Goal: Navigation & Orientation: Understand site structure

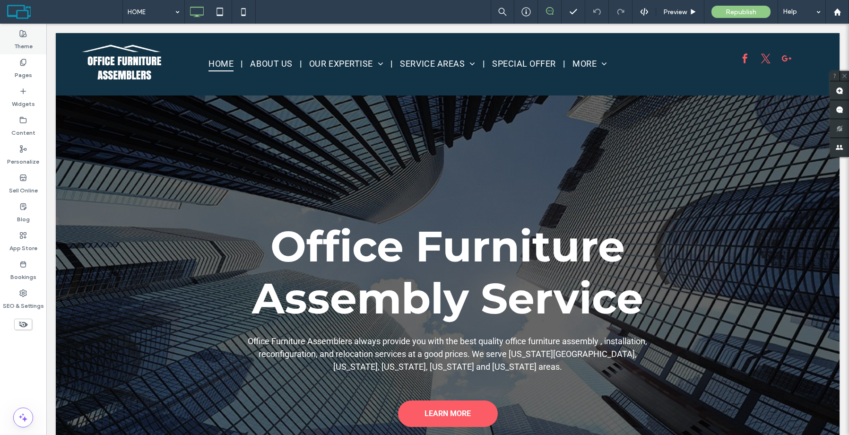
click at [26, 43] on label "Theme" at bounding box center [23, 43] width 18 height 13
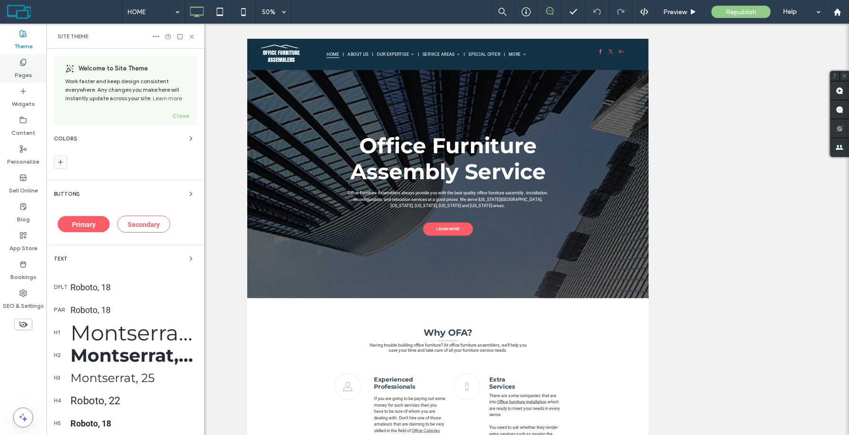
click at [26, 64] on icon at bounding box center [23, 63] width 8 height 8
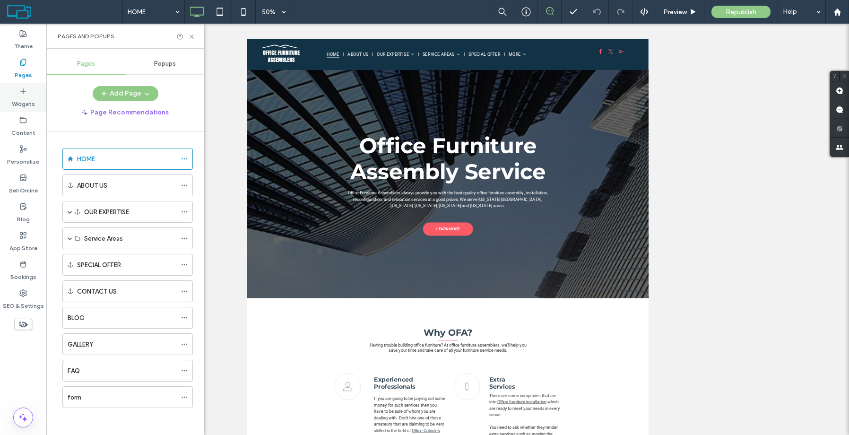
click at [28, 103] on label "Widgets" at bounding box center [23, 101] width 23 height 13
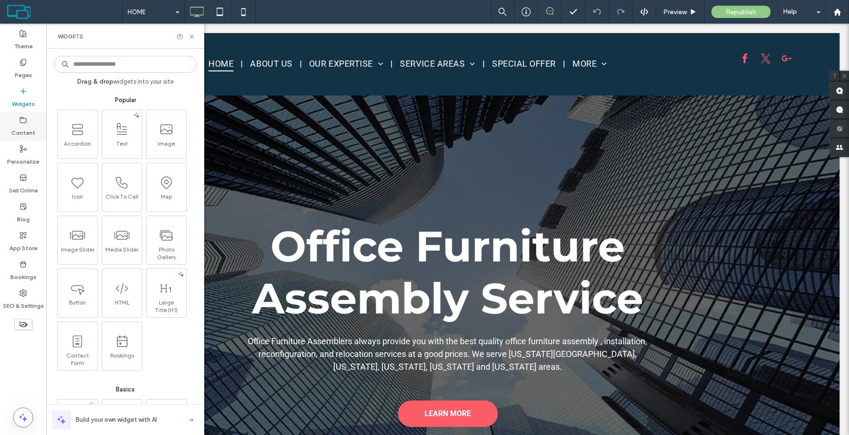
click at [35, 132] on div "Content" at bounding box center [23, 126] width 46 height 29
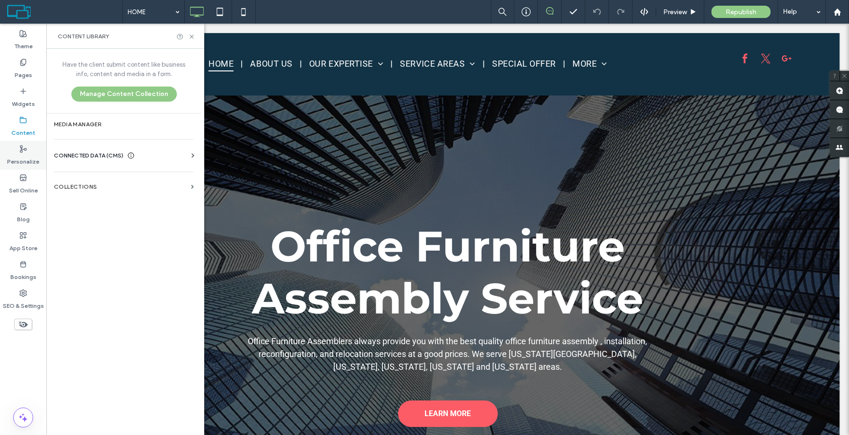
click at [30, 157] on label "Personalize" at bounding box center [23, 159] width 32 height 13
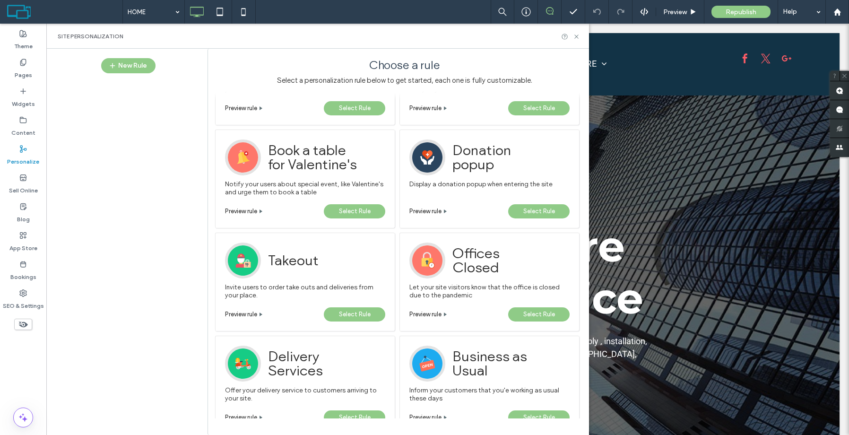
scroll to position [816, 0]
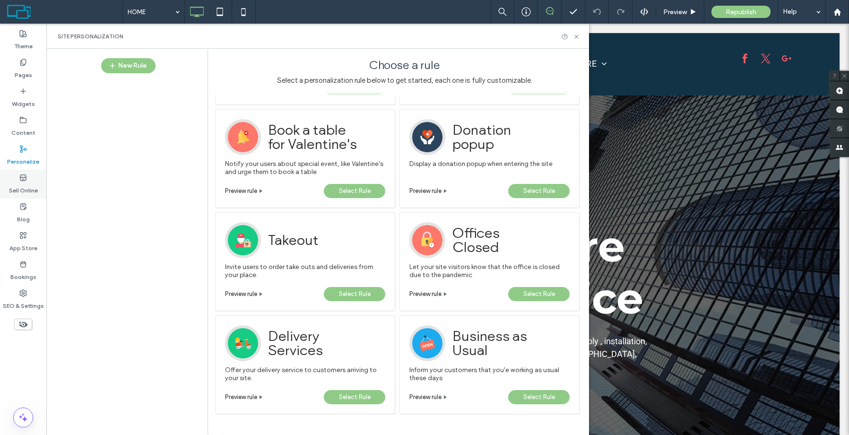
click at [30, 183] on label "Sell Online" at bounding box center [23, 188] width 29 height 13
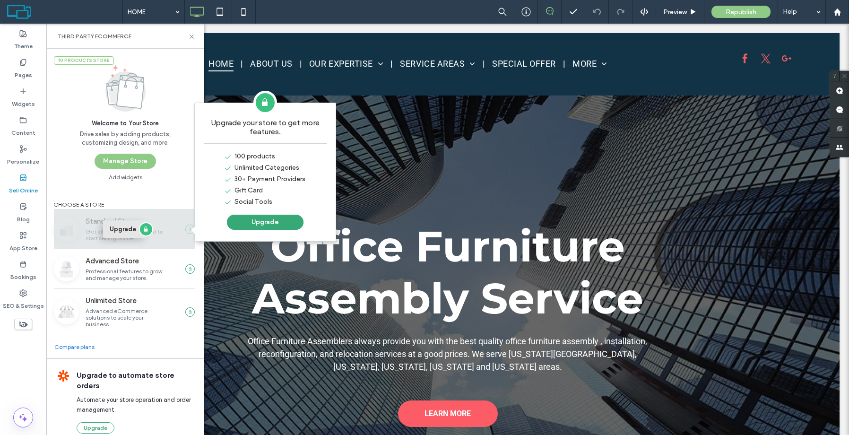
scroll to position [12, 0]
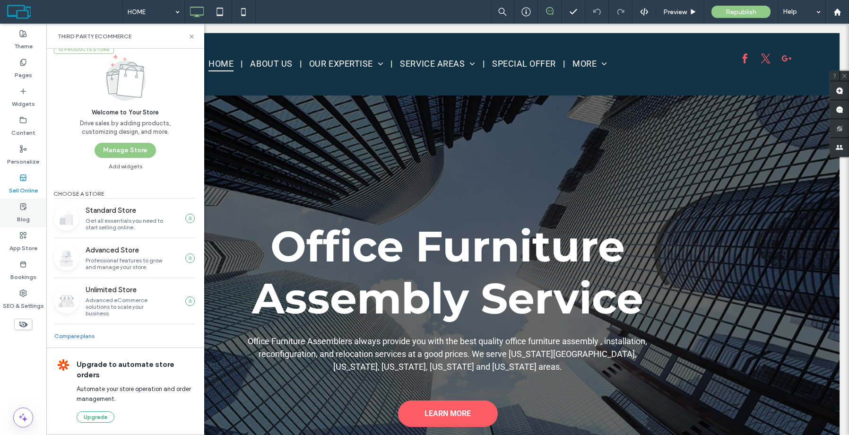
click at [28, 223] on label "Blog" at bounding box center [23, 216] width 13 height 13
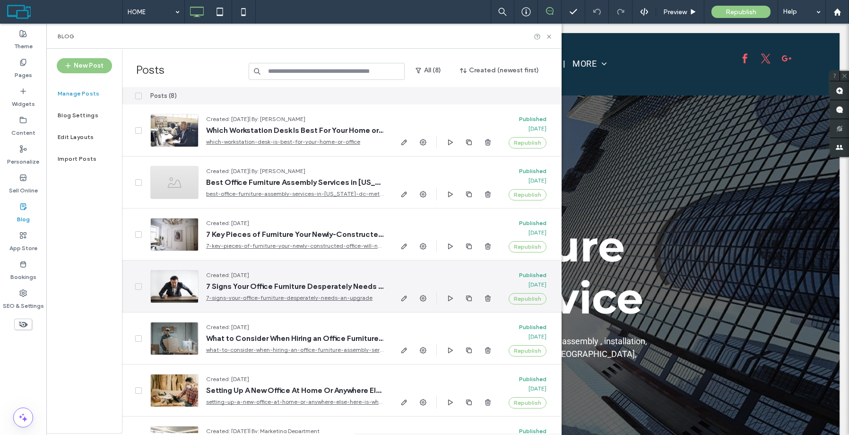
scroll to position [87, 0]
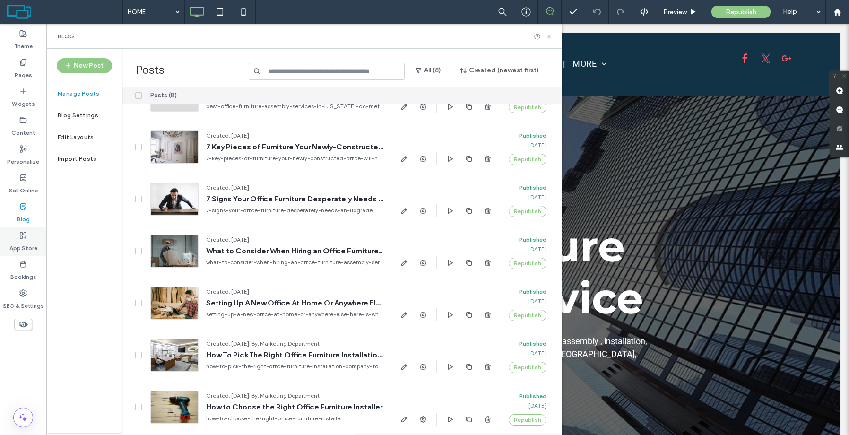
click at [26, 248] on label "App Store" at bounding box center [23, 245] width 28 height 13
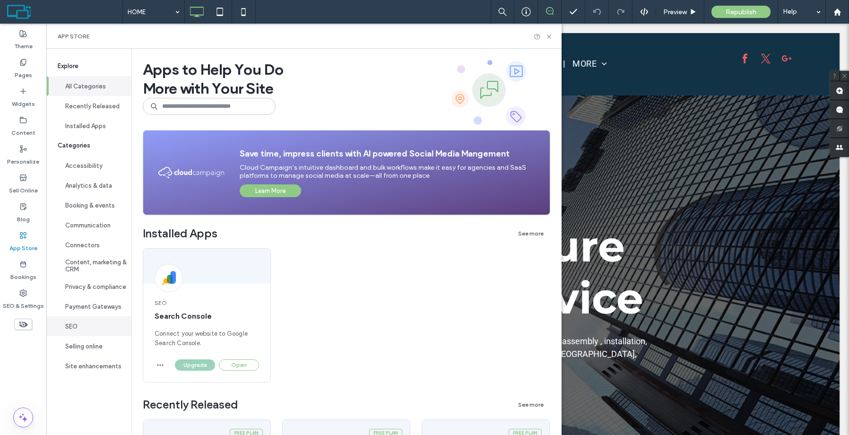
click at [77, 328] on button "SEO" at bounding box center [88, 326] width 85 height 20
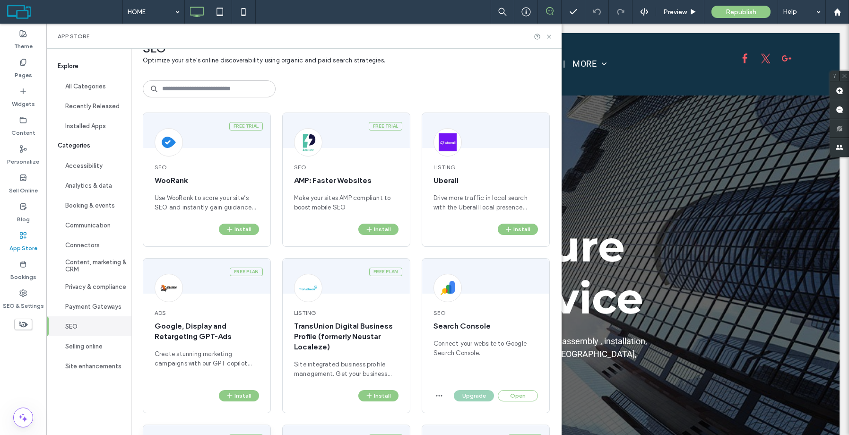
scroll to position [0, 0]
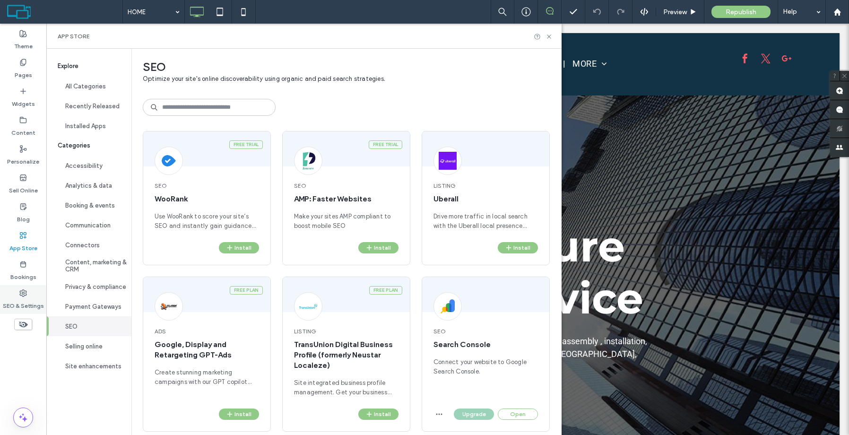
click at [28, 293] on div "SEO & Settings" at bounding box center [23, 299] width 46 height 29
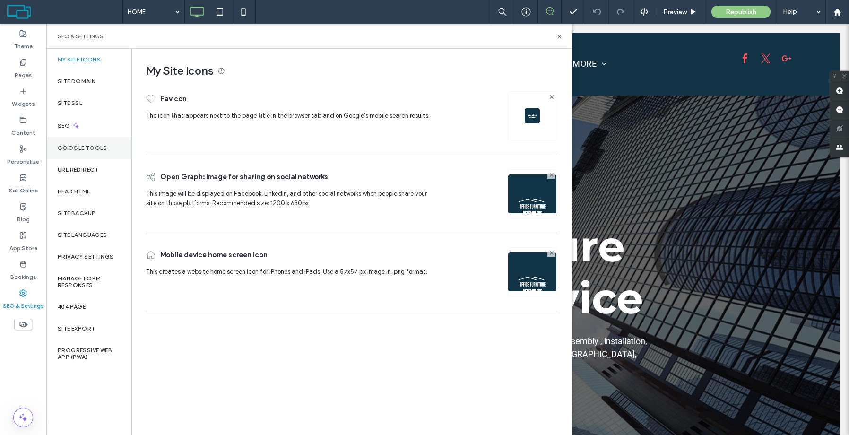
click at [82, 149] on label "Google Tools" at bounding box center [83, 148] width 50 height 7
